Goal: Task Accomplishment & Management: Complete application form

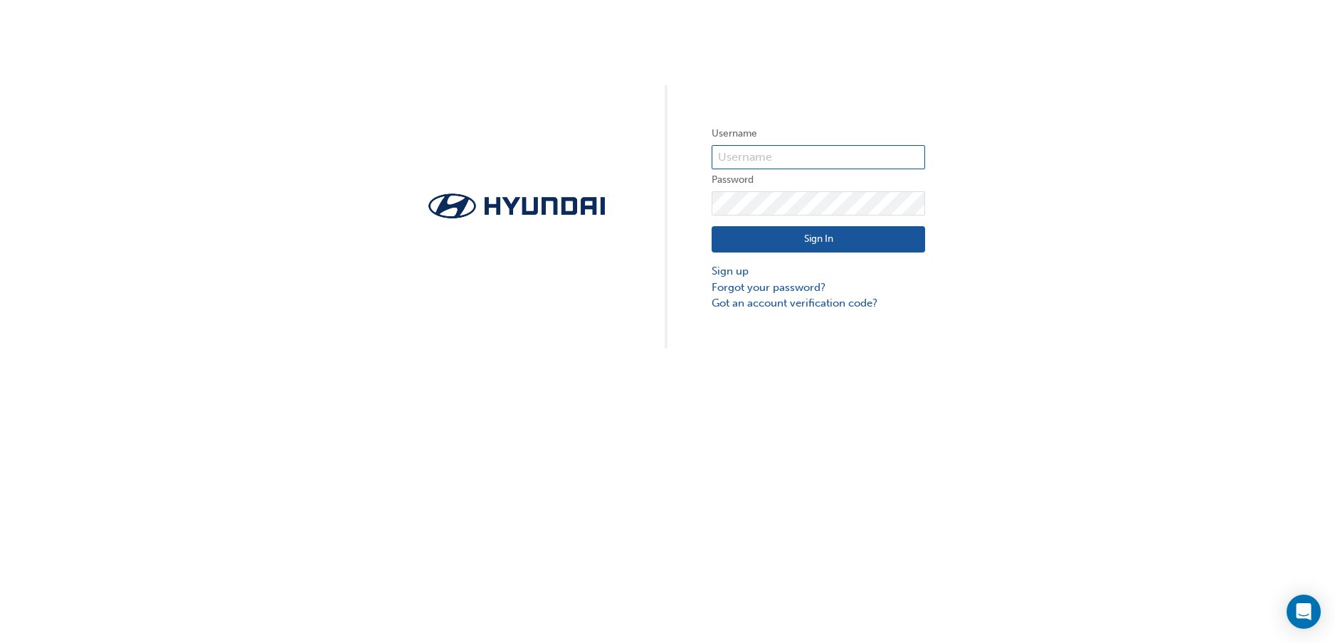
type input "11702"
click at [810, 240] on button "Sign In" at bounding box center [818, 239] width 213 height 27
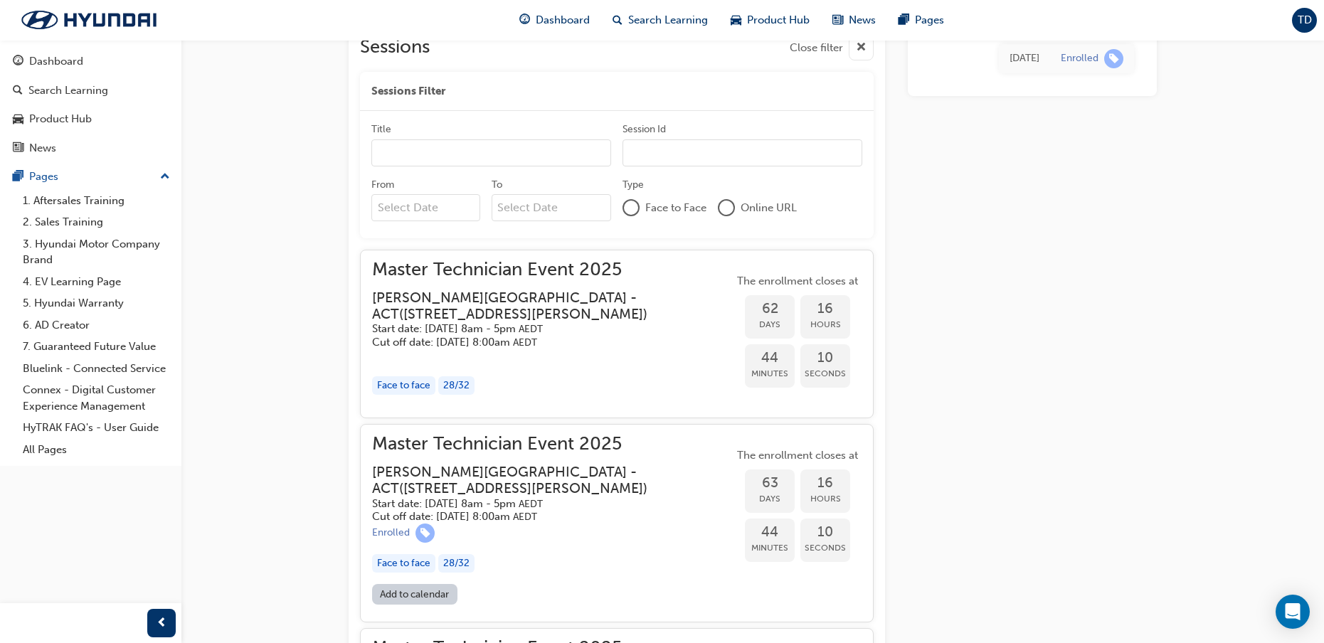
scroll to position [1353, 0]
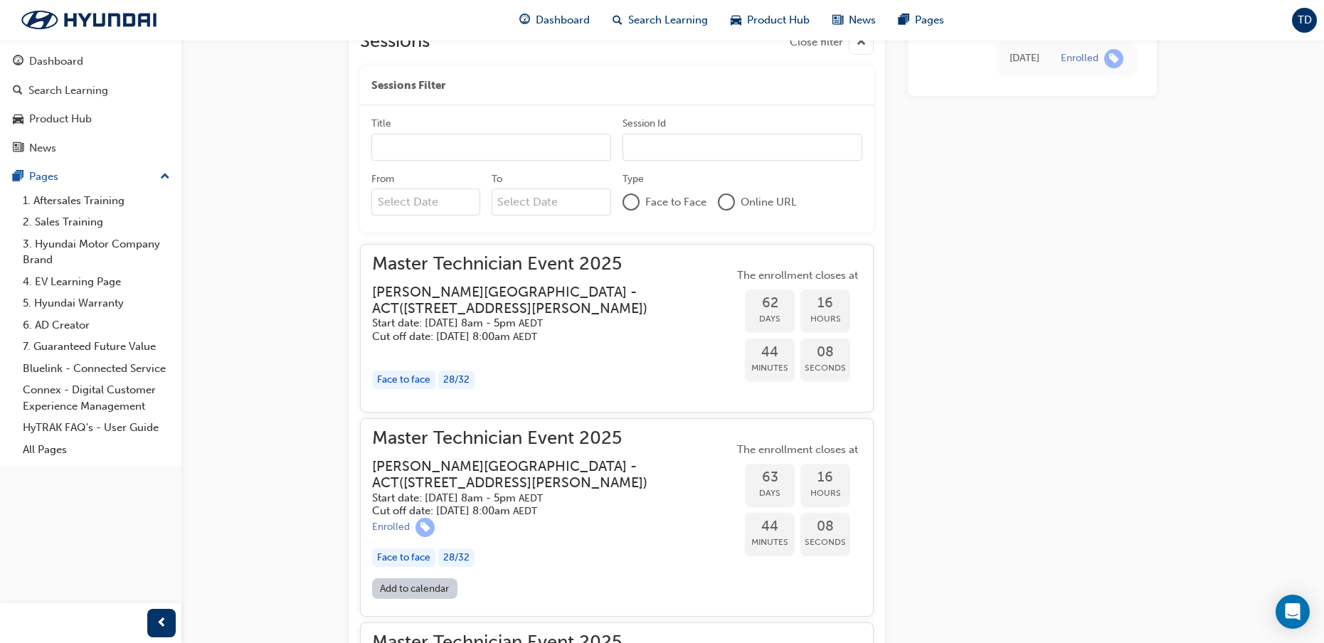
click at [407, 161] on input "Title" at bounding box center [491, 147] width 240 height 27
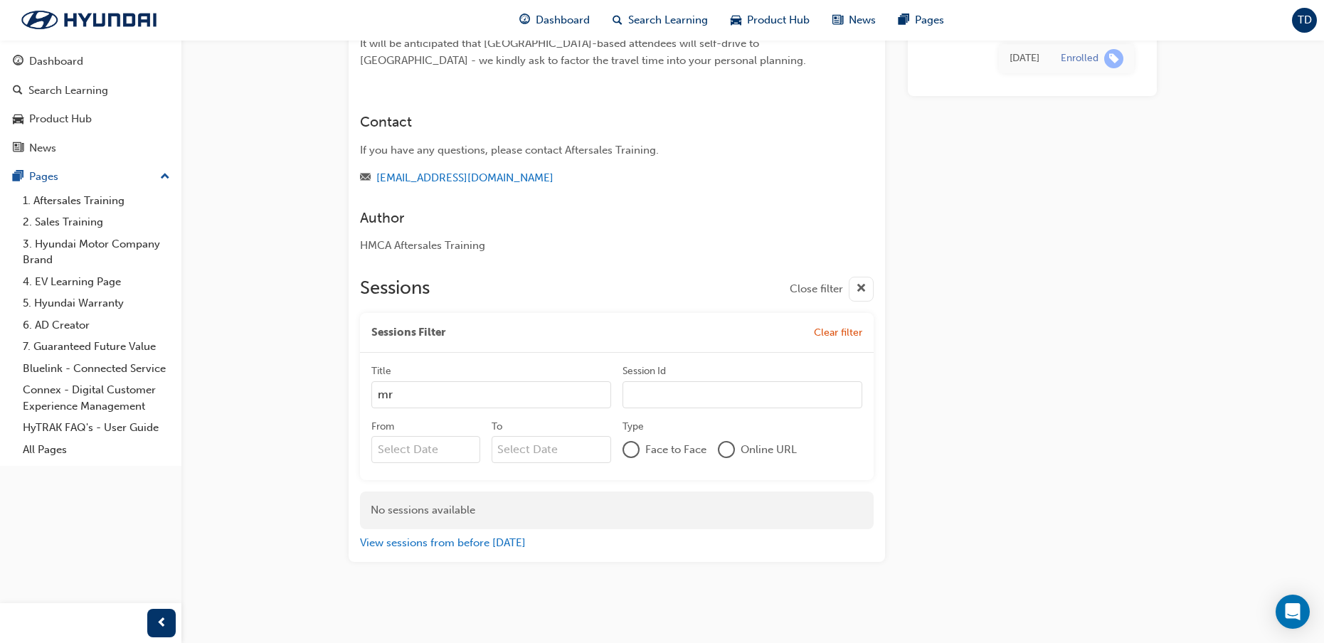
type input "mr"
click at [653, 399] on input "Session Id" at bounding box center [743, 394] width 240 height 27
click at [655, 396] on input "Session Id" at bounding box center [743, 394] width 240 height 27
click at [450, 396] on input "mr" at bounding box center [491, 394] width 240 height 27
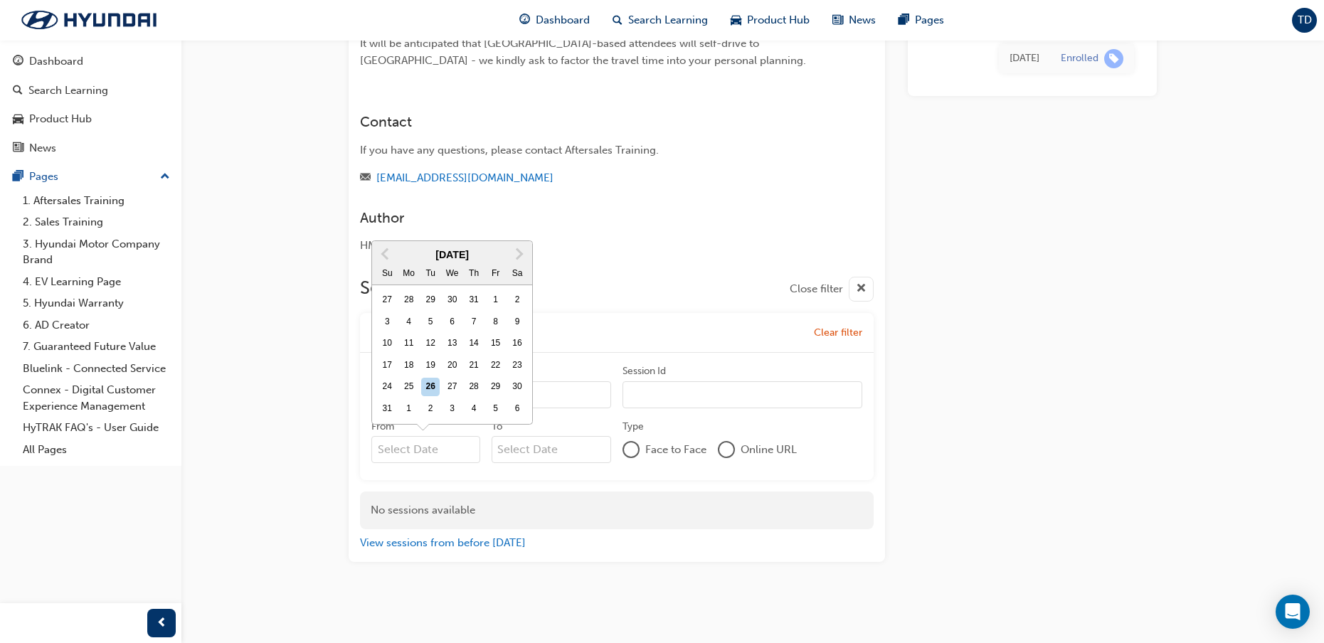
click at [441, 450] on input "From Previous Month Next Month [DATE] Su Mo Tu We Th Fr Sa 27 28 29 30 31 1 2 3…" at bounding box center [425, 449] width 109 height 27
click at [518, 255] on span "Next Month" at bounding box center [518, 254] width 0 height 16
click at [518, 275] on span "Next Month" at bounding box center [518, 275] width 0 height 16
click at [455, 405] on div "29" at bounding box center [452, 409] width 19 height 19
click at [455, 436] on input "From [DATE] Previous Month Next Month [DATE] Su Mo Tu We Th Fr Sa 28 29 30 1 2 …" at bounding box center [425, 449] width 109 height 27
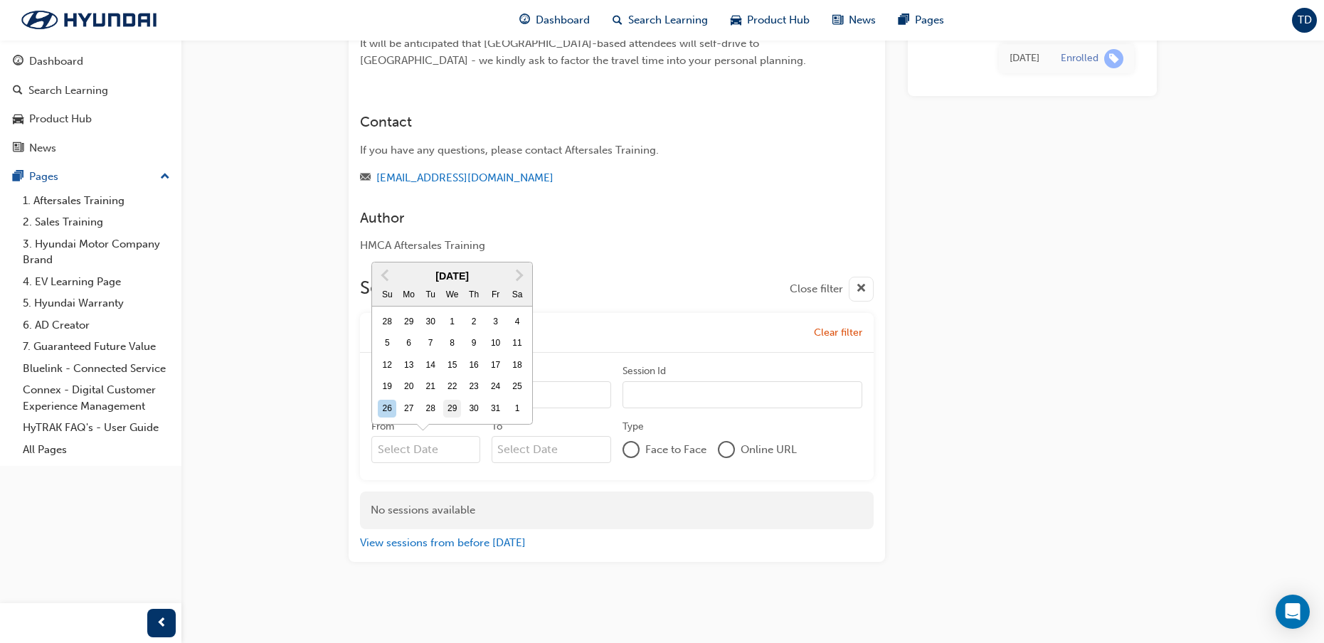
type input "[DATE]"
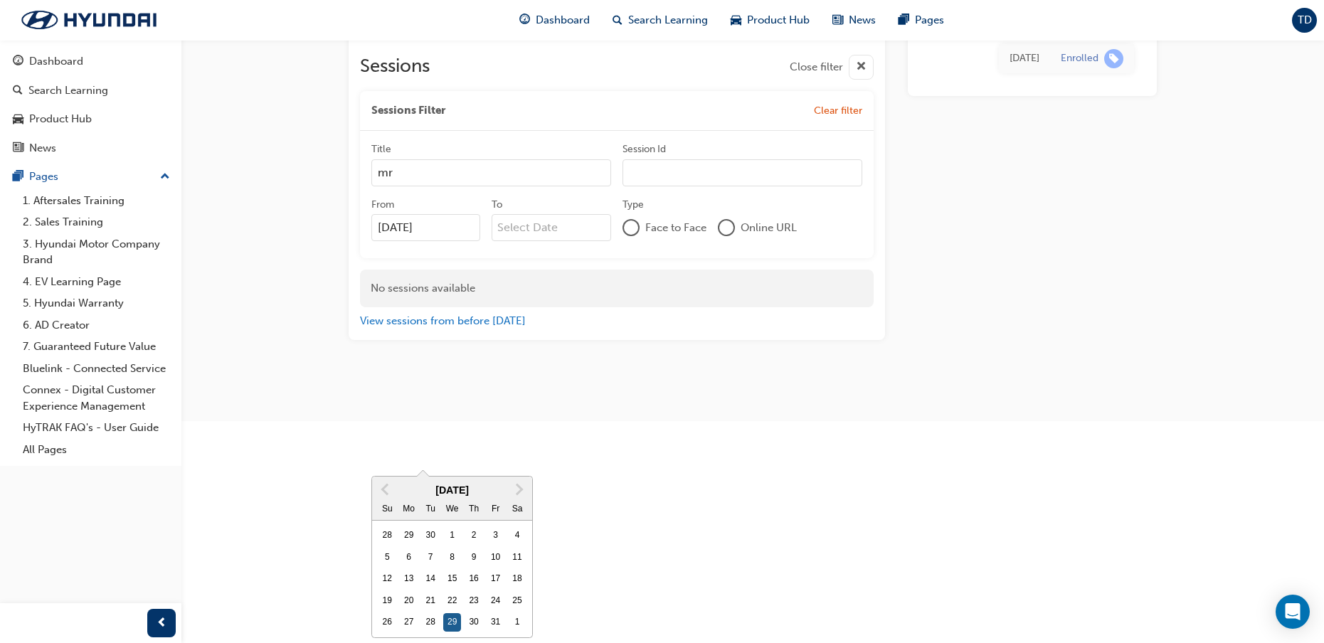
click at [451, 621] on div "29" at bounding box center [452, 622] width 19 height 19
click at [451, 241] on input "[DATE]" at bounding box center [425, 227] width 109 height 27
click at [539, 241] on input "To" at bounding box center [552, 227] width 120 height 27
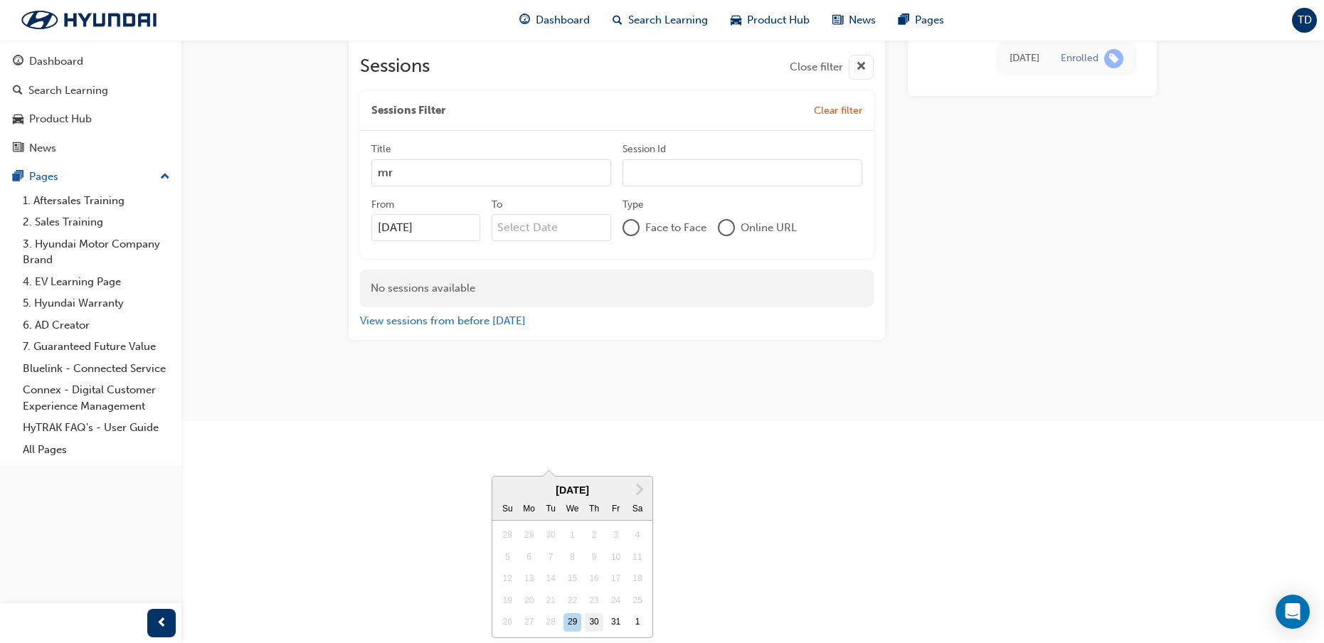
click at [592, 613] on div "30" at bounding box center [594, 622] width 19 height 19
click at [592, 241] on input "To Next Month [DATE] Su Mo Tu We Th Fr Sa 28 29 30 1 2 3 4 5 6 7 8 9 10 11 12 1…" at bounding box center [552, 227] width 120 height 27
click at [572, 613] on div "29" at bounding box center [573, 622] width 19 height 19
click at [572, 241] on input "[DATE]" at bounding box center [552, 227] width 120 height 27
type input "[DATE]"
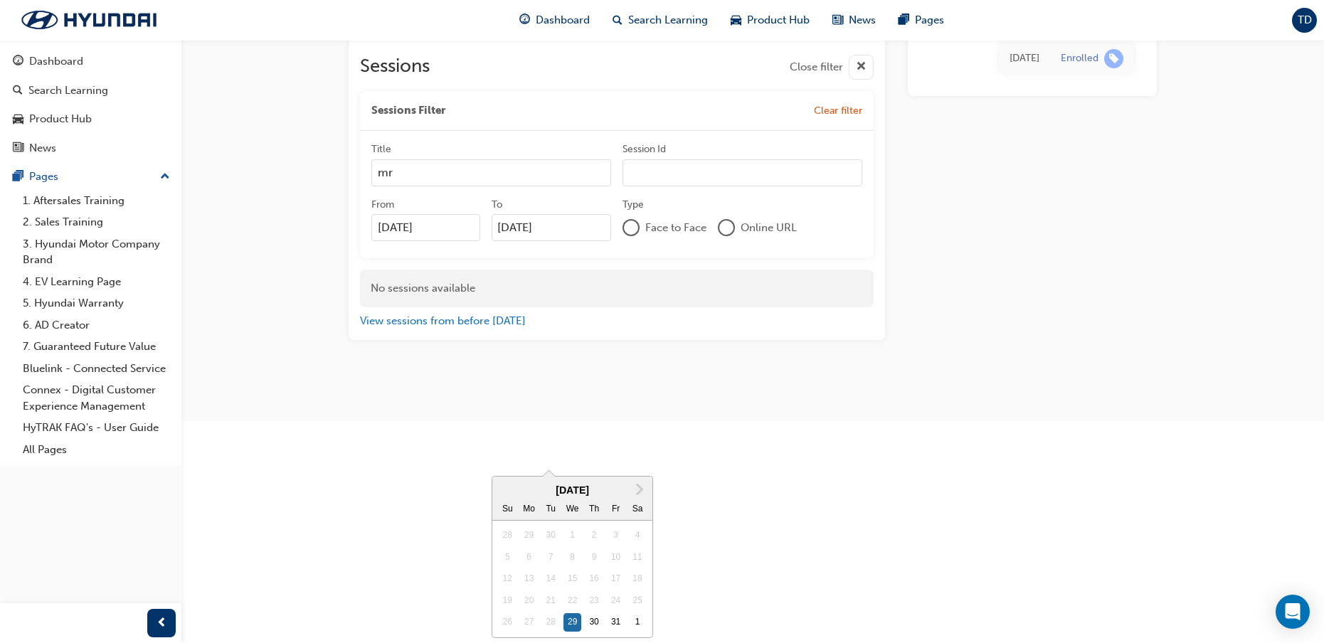
click at [553, 505] on div "Tu" at bounding box center [551, 509] width 19 height 19
click at [553, 241] on input "[DATE]" at bounding box center [552, 227] width 120 height 27
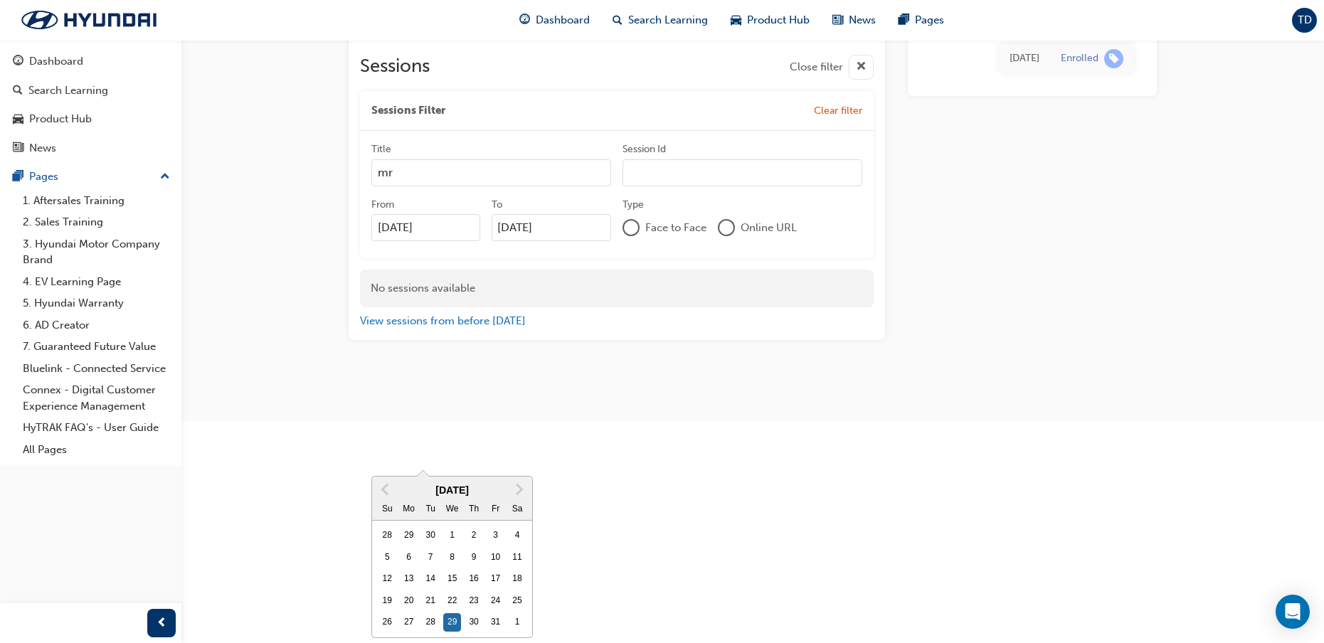
click at [390, 241] on input "[DATE]" at bounding box center [425, 227] width 109 height 27
type input "[DATE]"
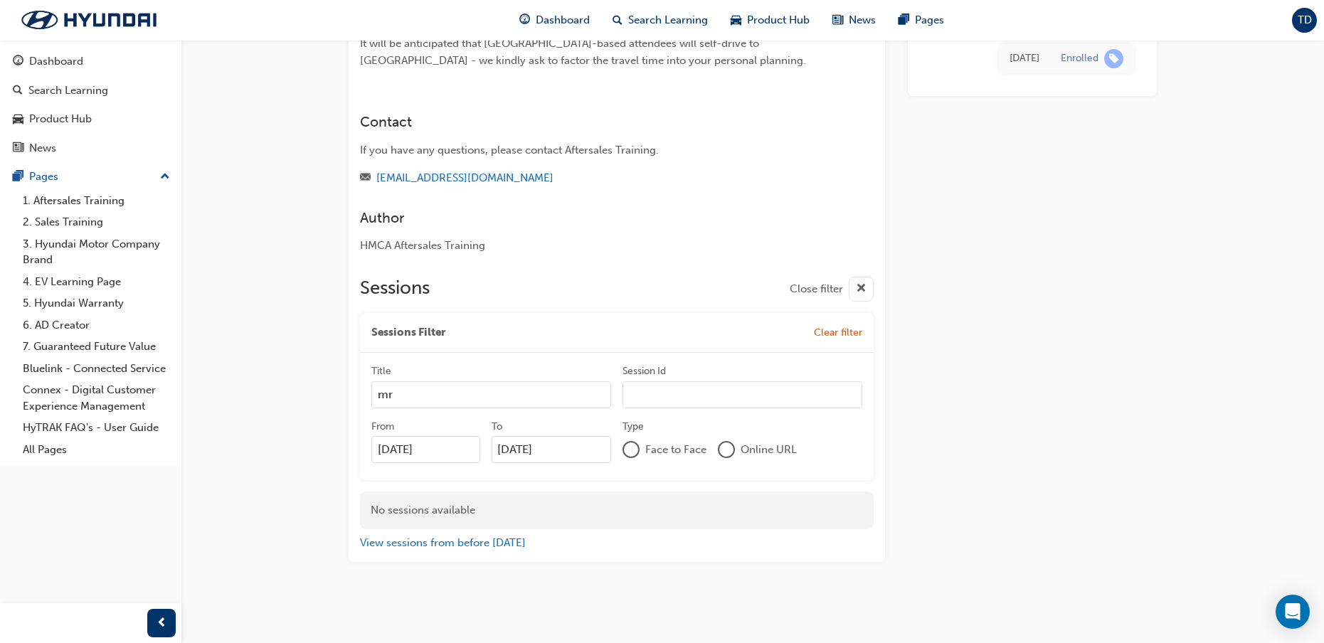
click at [581, 476] on div "Title mr [PERSON_NAME] Id From [DATE] To [DATE] Type Face to Face Online URL" at bounding box center [617, 416] width 514 height 127
click at [636, 450] on div at bounding box center [631, 450] width 14 height 14
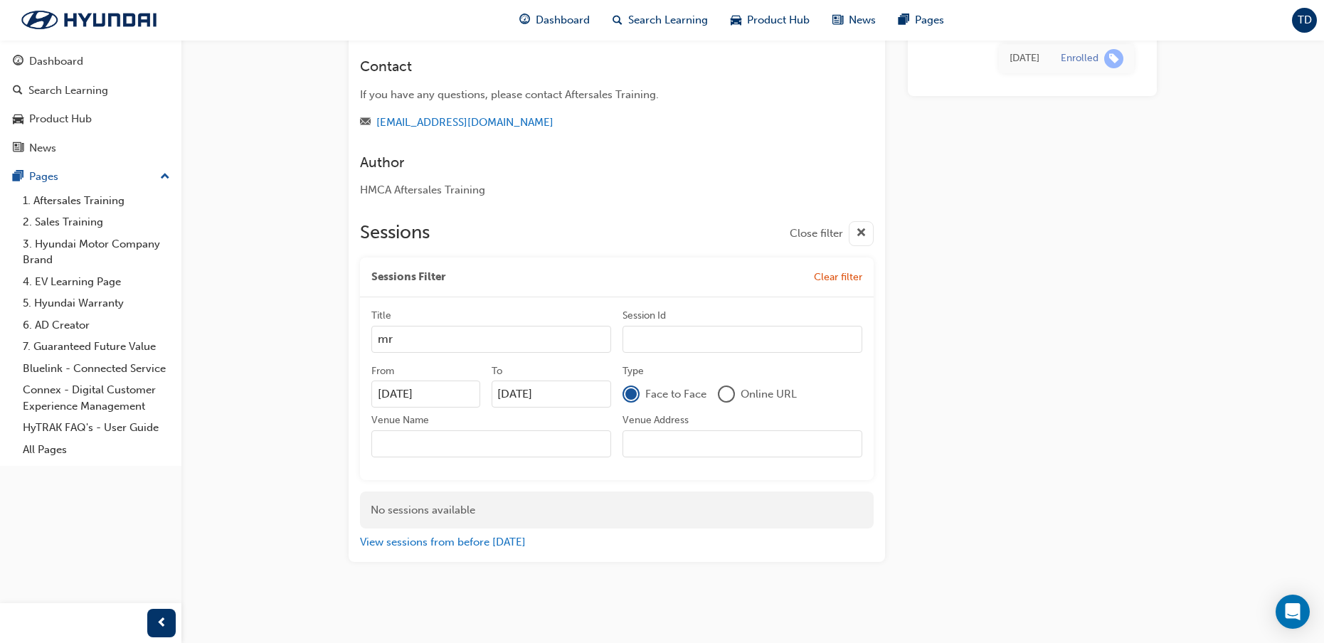
click at [445, 458] on input "Venue Name" at bounding box center [491, 444] width 240 height 27
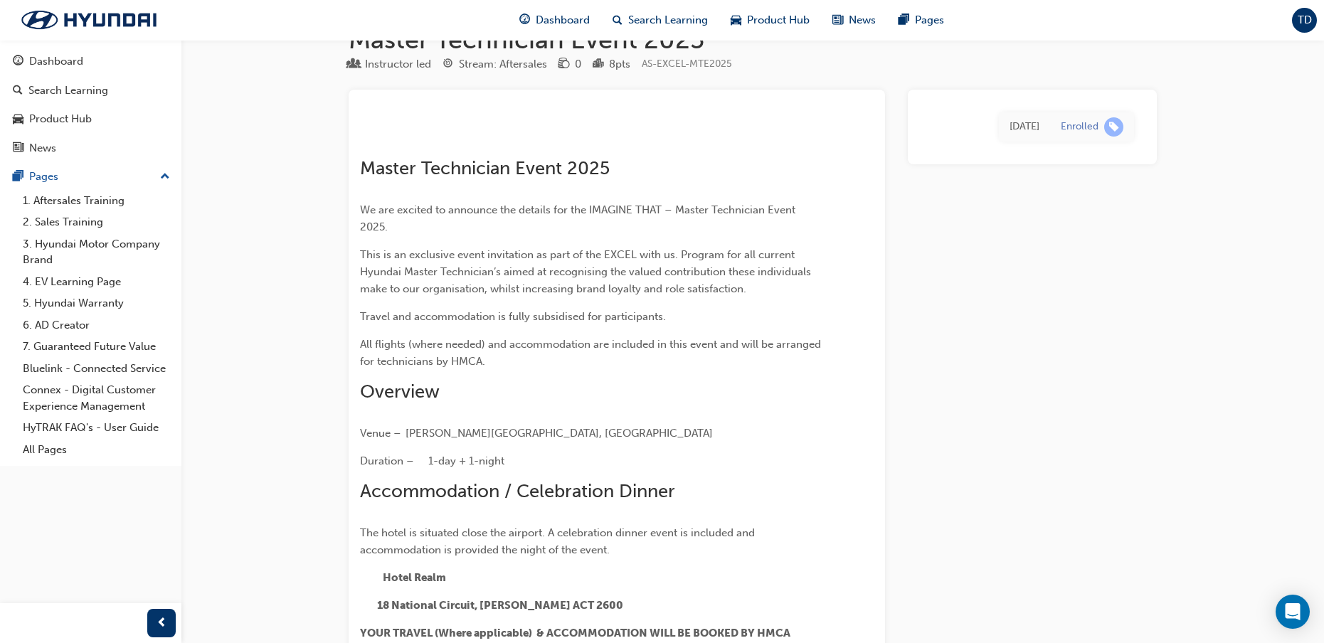
scroll to position [71, 0]
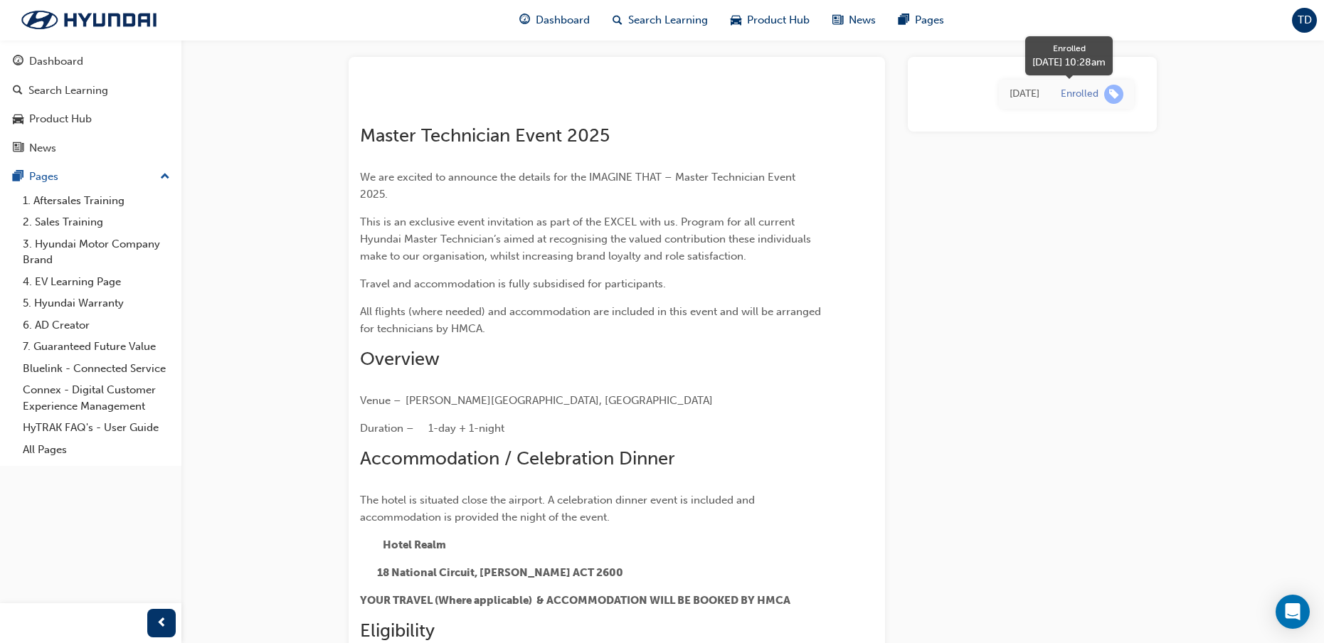
click at [1115, 96] on span "learningRecordVerb_ENROLL-icon" at bounding box center [1113, 94] width 19 height 19
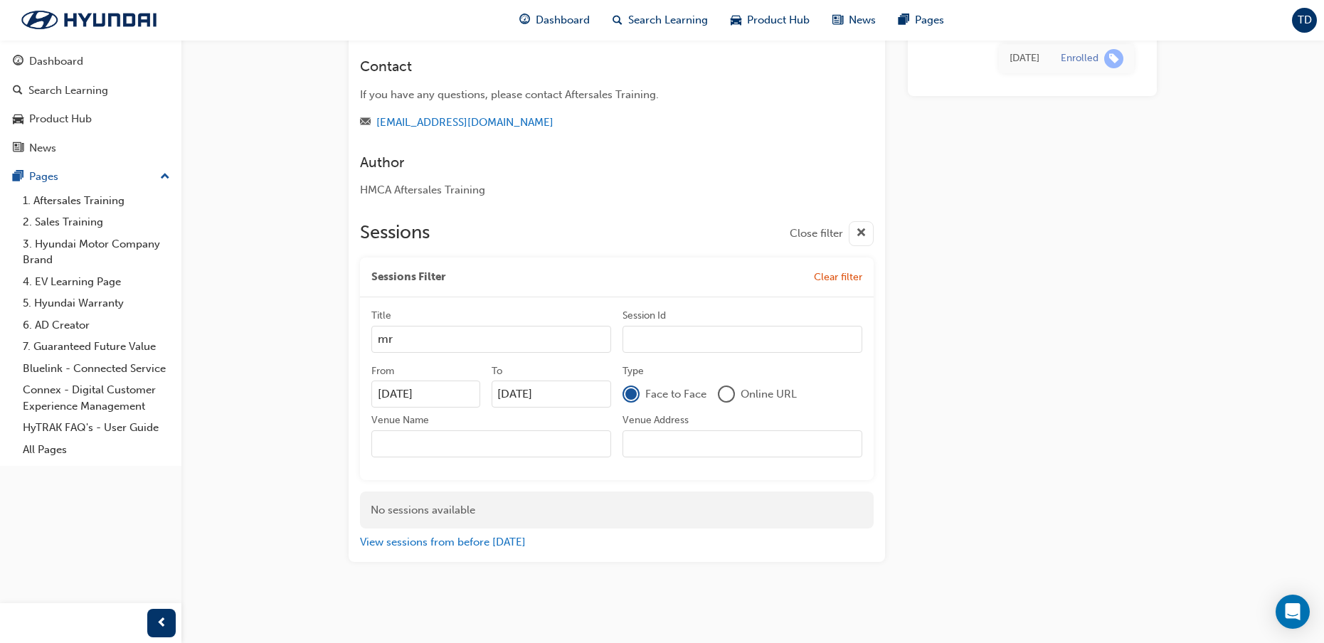
scroll to position [1389, 0]
click at [441, 443] on input "Venue Name" at bounding box center [491, 444] width 240 height 27
type input "act"
click at [670, 443] on input "Venue Address" at bounding box center [743, 444] width 240 height 27
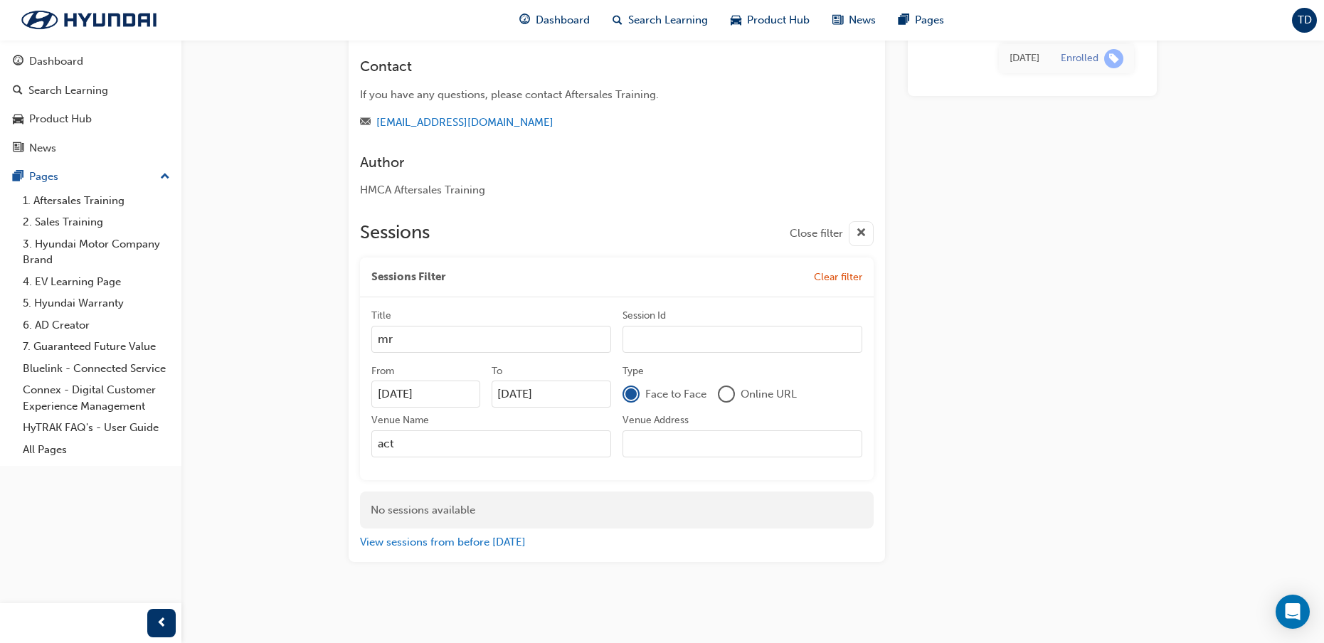
click at [835, 283] on span "Clear filter" at bounding box center [838, 277] width 48 height 12
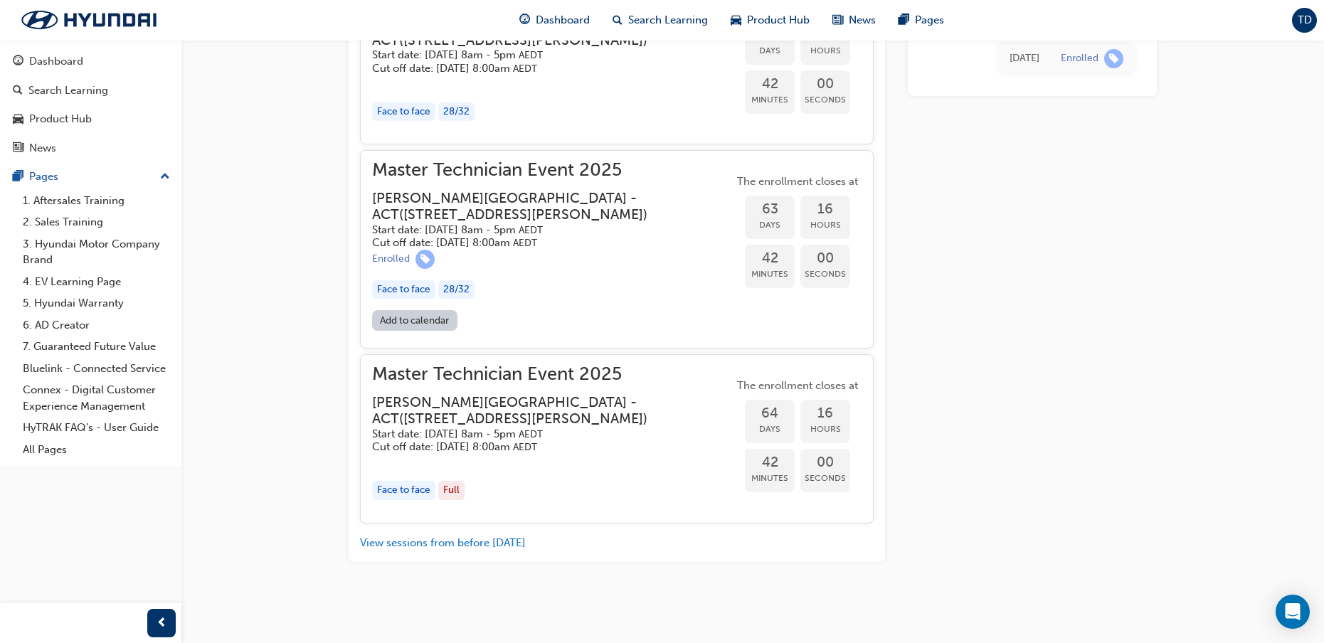
scroll to position [1816, 0]
click at [1114, 56] on span "learningRecordVerb_ENROLL-icon" at bounding box center [1113, 58] width 19 height 19
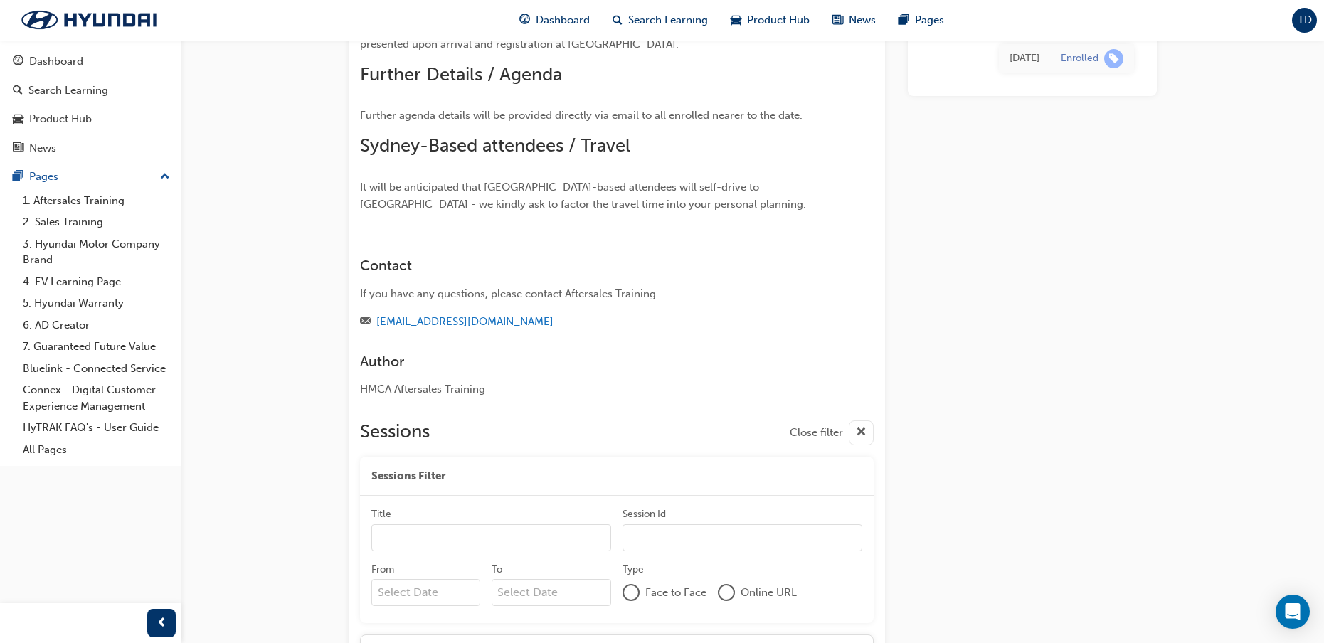
scroll to position [606, 0]
